Goal: Task Accomplishment & Management: Use online tool/utility

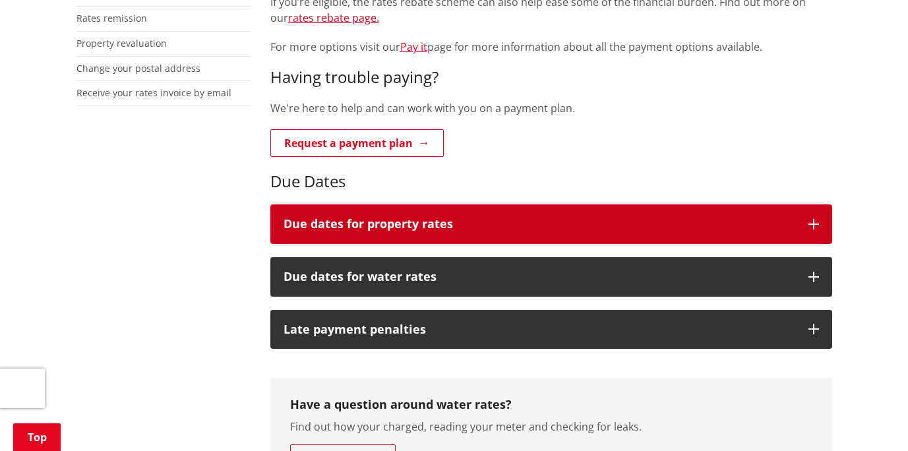
scroll to position [136, 0]
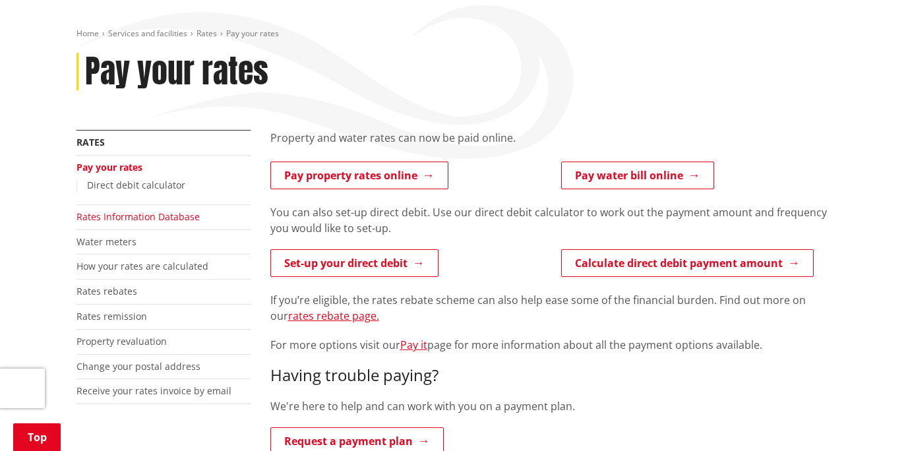
click at [134, 216] on link "Rates Information Database" at bounding box center [137, 216] width 123 height 13
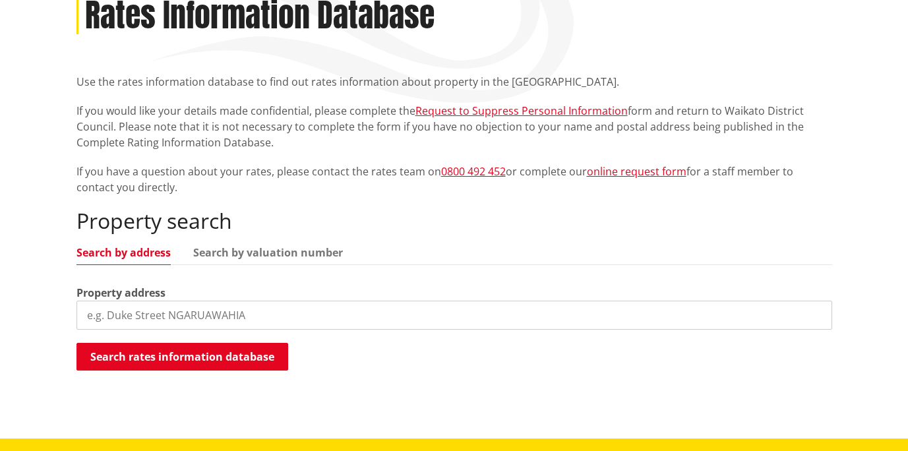
scroll to position [195, 0]
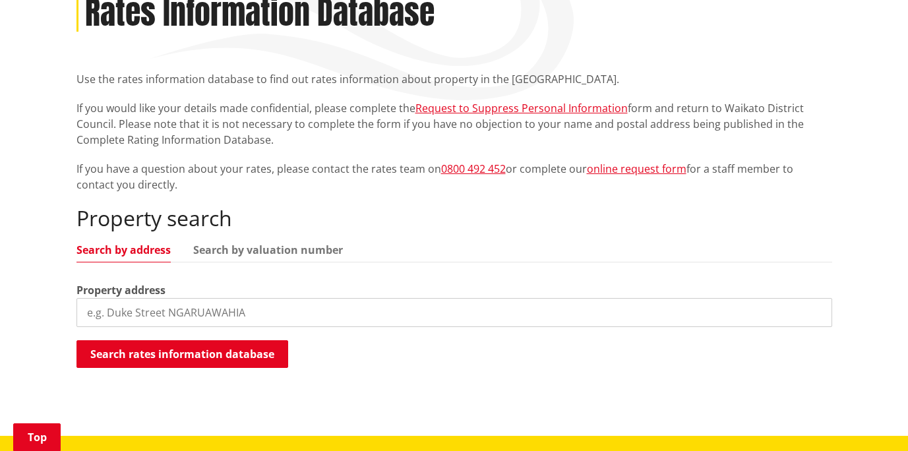
click at [187, 314] on input "search" at bounding box center [453, 312] width 755 height 29
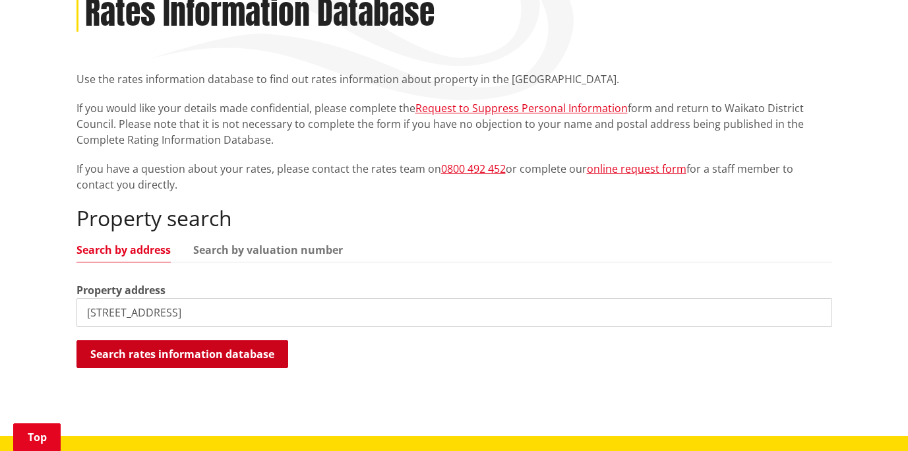
type input "17 Raithburn Terrace"
click at [251, 351] on button "Search rates information database" at bounding box center [182, 354] width 212 height 28
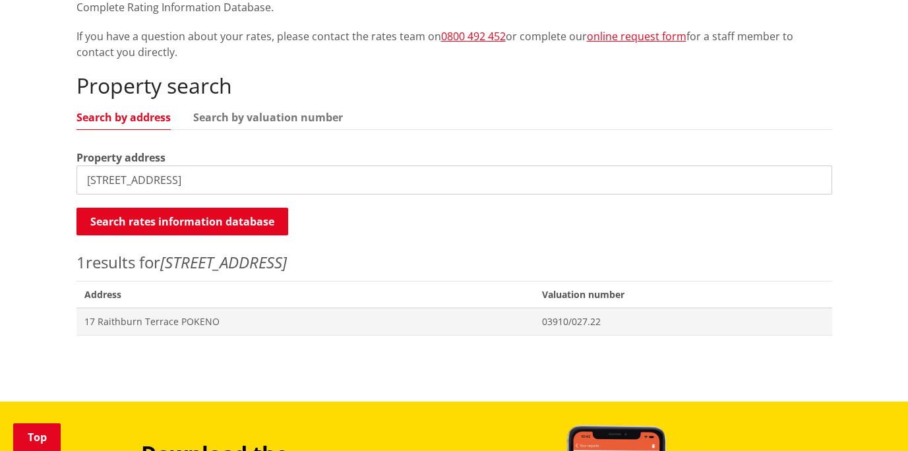
scroll to position [382, 0]
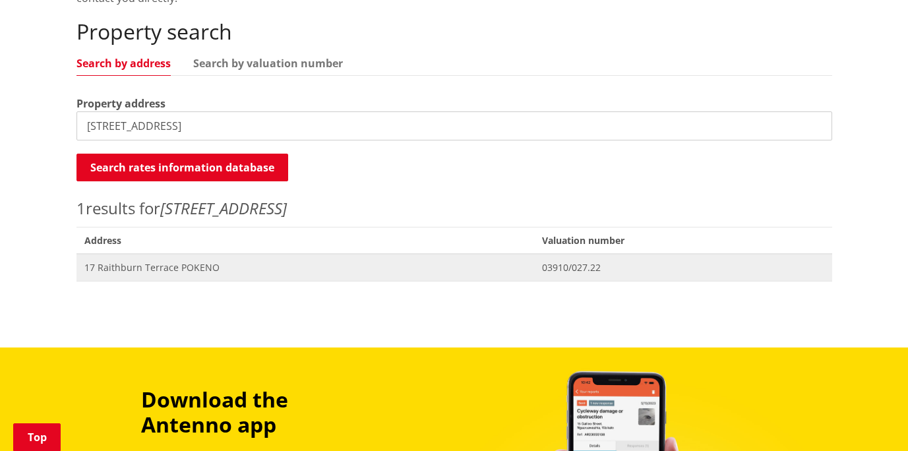
click at [180, 266] on span "17 Raithburn Terrace POKENO" at bounding box center [305, 267] width 442 height 13
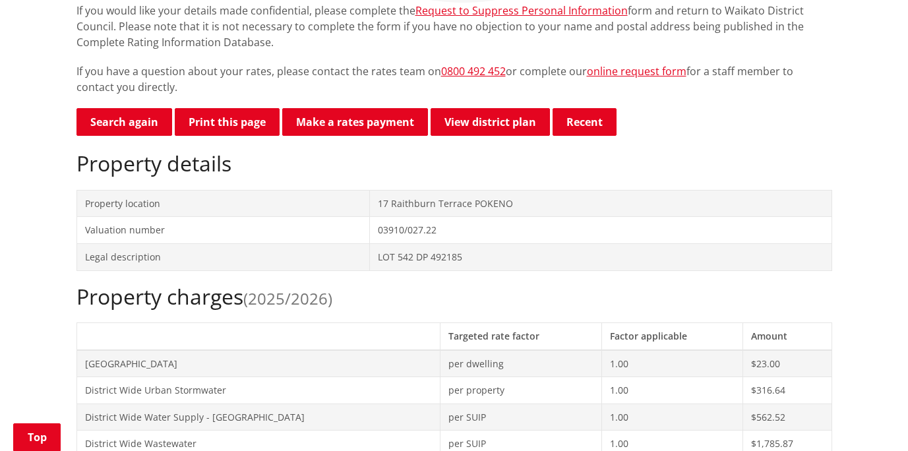
scroll to position [278, 0]
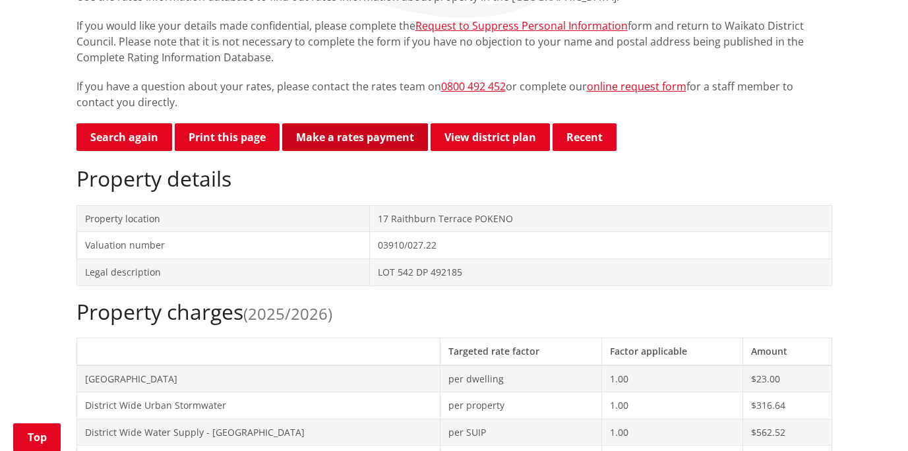
click at [349, 136] on link "Make a rates payment" at bounding box center [355, 137] width 146 height 28
